Goal: Task Accomplishment & Management: Manage account settings

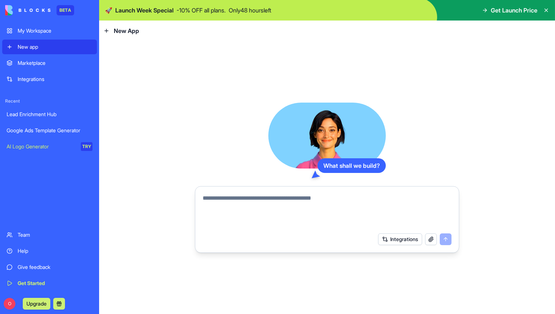
click at [33, 36] on link "My Workspace" at bounding box center [49, 30] width 95 height 15
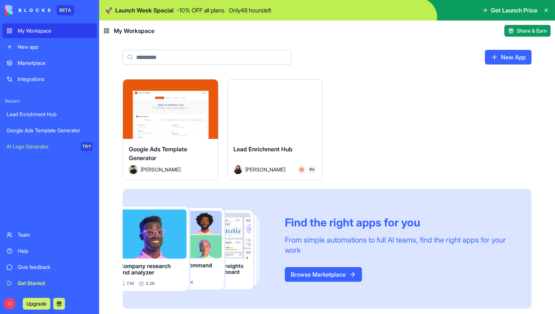
click at [160, 129] on div "Launch" at bounding box center [170, 109] width 95 height 59
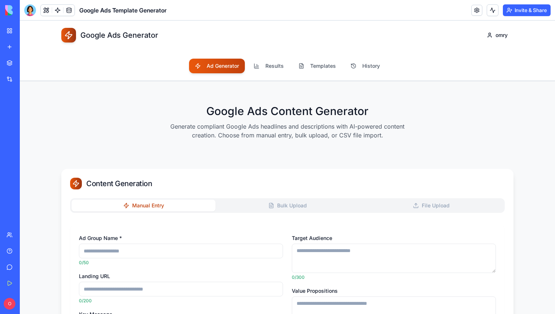
click at [12, 29] on link "My Workspace" at bounding box center [16, 30] width 29 height 15
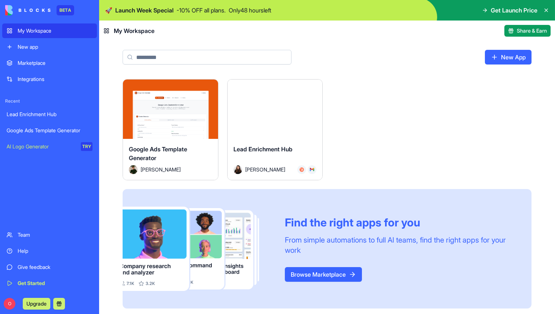
click at [264, 109] on button "Launch" at bounding box center [274, 109] width 55 height 15
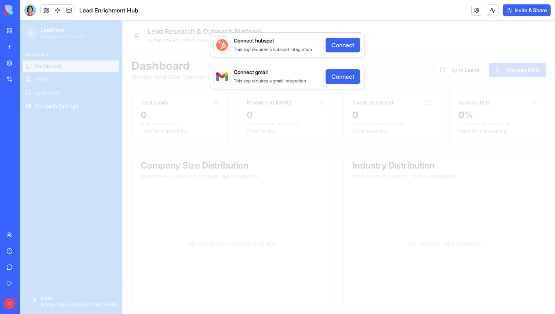
click at [340, 78] on button "Connect" at bounding box center [342, 76] width 34 height 15
click at [11, 29] on link "My Workspace" at bounding box center [16, 30] width 29 height 15
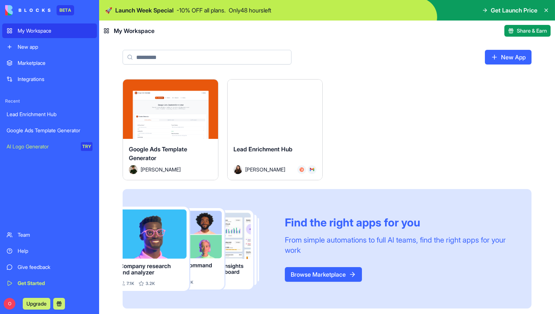
click at [43, 46] on div "New app" at bounding box center [55, 46] width 75 height 7
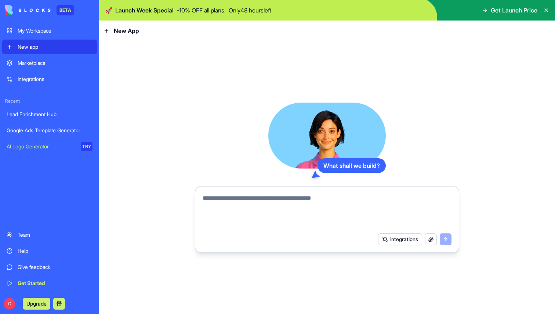
click at [43, 234] on div "Team" at bounding box center [55, 235] width 75 height 7
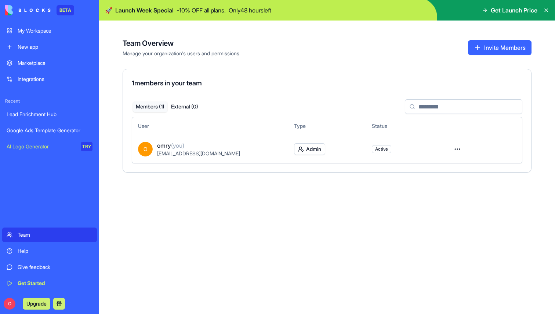
click at [504, 43] on button "Invite Members" at bounding box center [499, 47] width 63 height 15
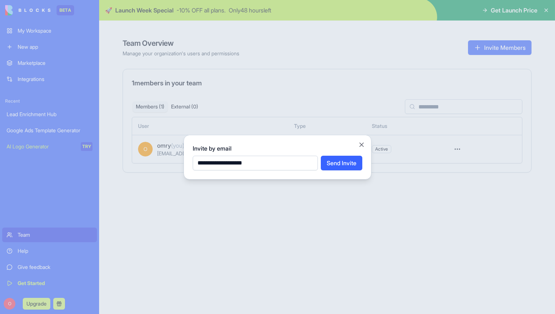
type input "**********"
click at [361, 161] on button "Send Invite" at bounding box center [341, 163] width 41 height 15
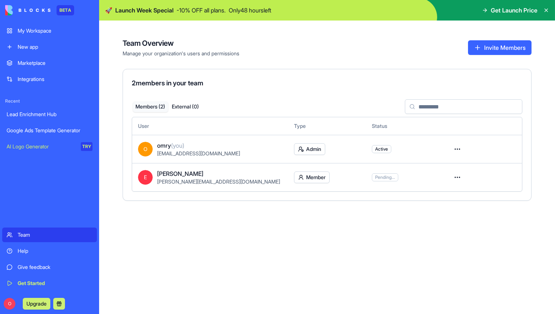
click at [48, 29] on div "My Workspace" at bounding box center [55, 30] width 75 height 7
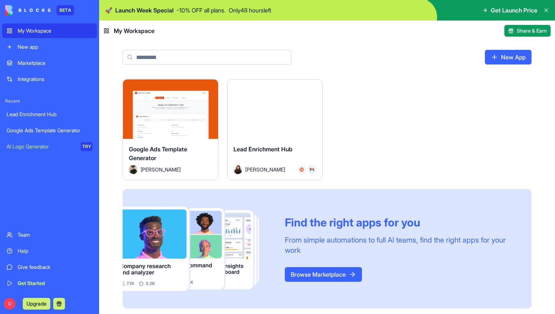
click at [50, 148] on div "AI Logo Generator" at bounding box center [41, 146] width 69 height 7
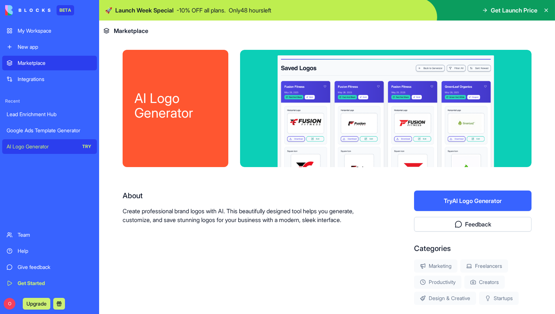
click at [59, 134] on div "Google Ads Template Generator" at bounding box center [50, 130] width 86 height 7
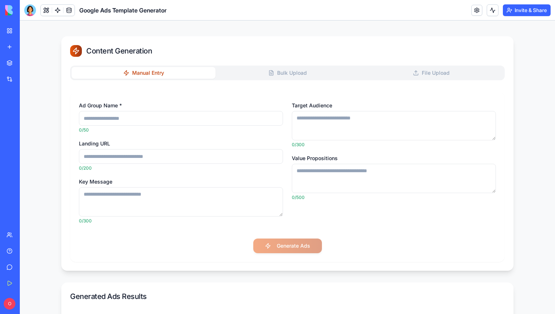
scroll to position [134, 0]
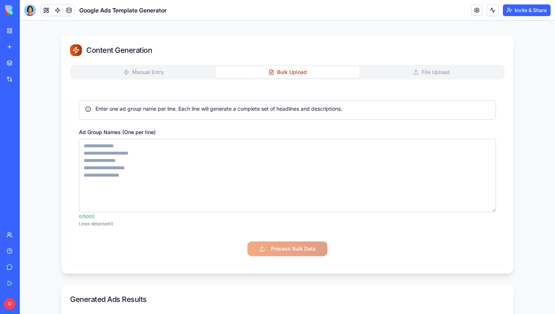
click at [301, 73] on button "Bulk Upload" at bounding box center [287, 72] width 144 height 12
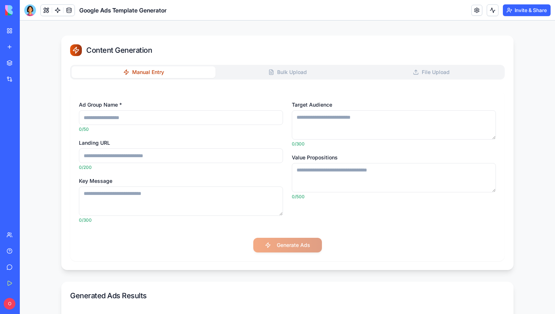
click at [149, 74] on button "Manual Entry" at bounding box center [144, 72] width 144 height 12
click at [246, 66] on div "Manual Entry Bulk Upload File Upload" at bounding box center [287, 72] width 434 height 15
click at [260, 73] on button "Bulk Upload" at bounding box center [287, 72] width 144 height 12
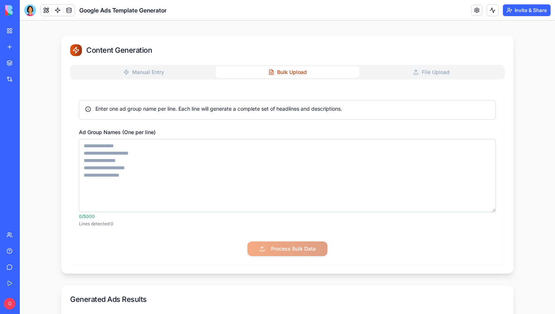
click at [122, 69] on button "Manual Entry" at bounding box center [144, 72] width 144 height 12
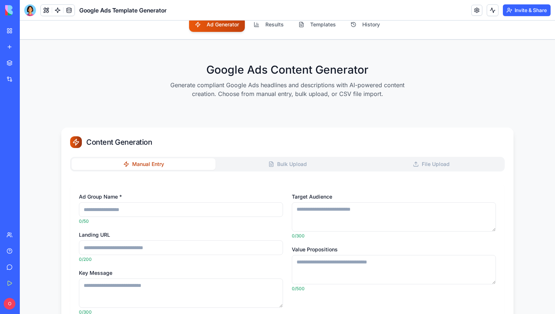
scroll to position [0, 0]
